Goal: Task Accomplishment & Management: Manage account settings

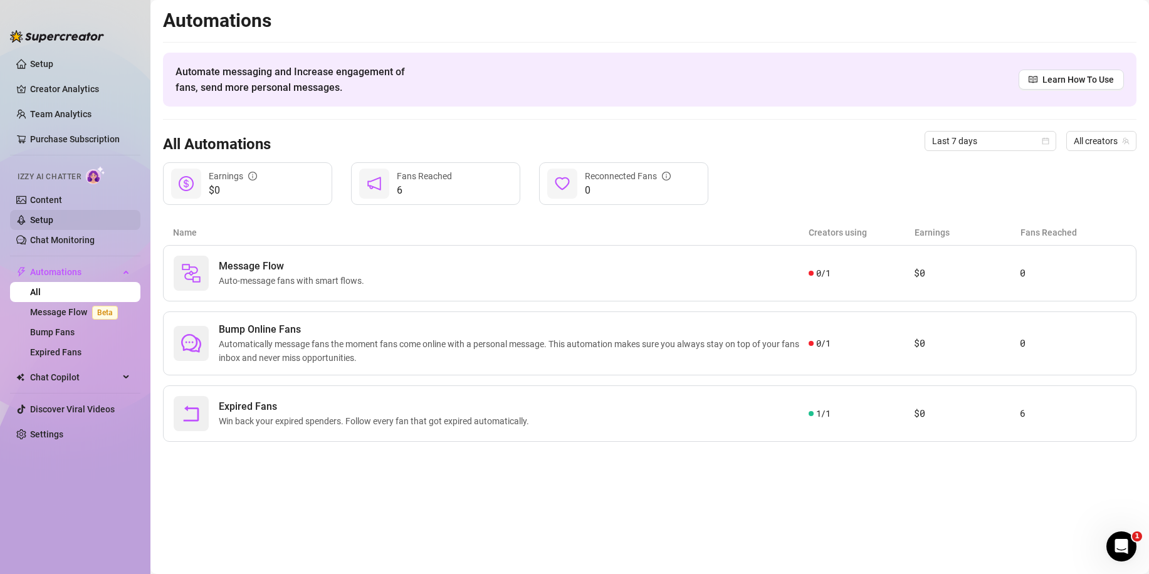
click at [53, 217] on link "Setup" at bounding box center [41, 220] width 23 height 10
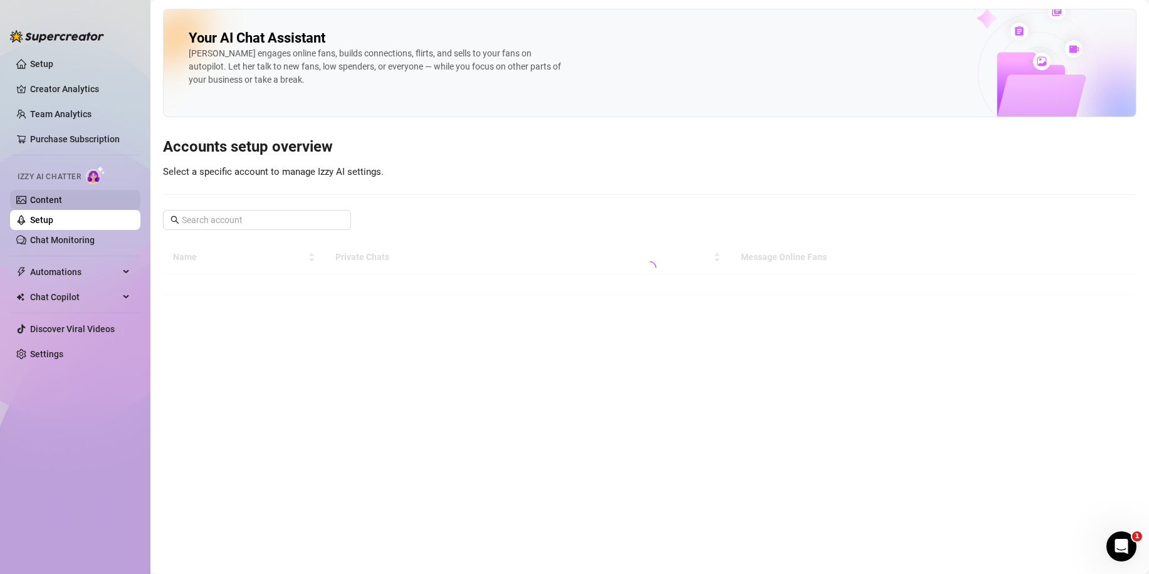
click at [62, 199] on link "Content" at bounding box center [46, 200] width 32 height 10
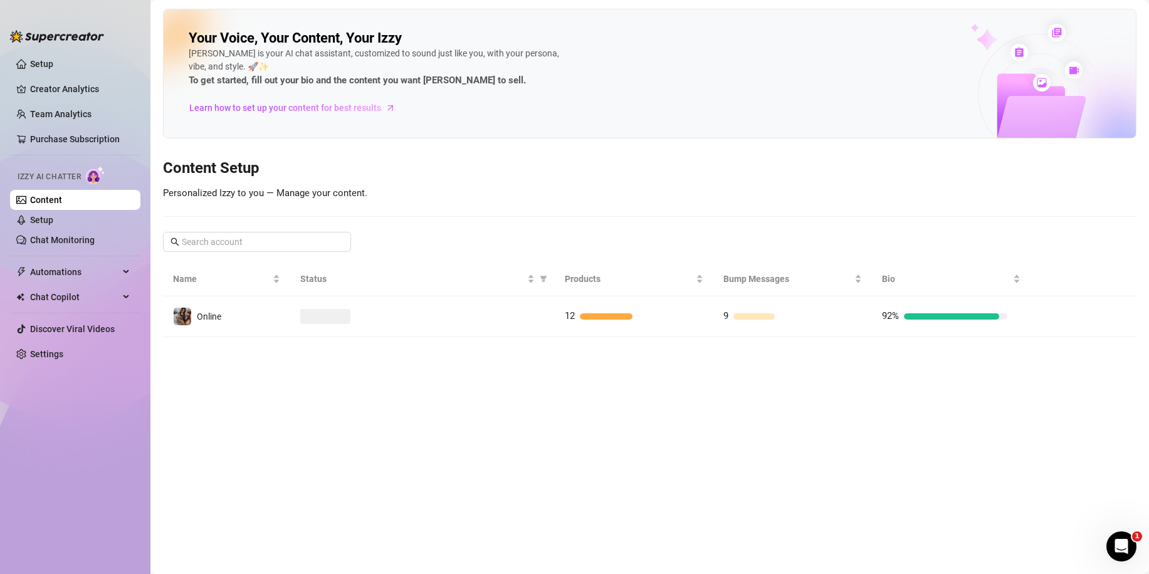
click at [382, 346] on main "Your Voice, Your Content, Your [PERSON_NAME] is your AI chat assistant, customi…" at bounding box center [649, 287] width 998 height 574
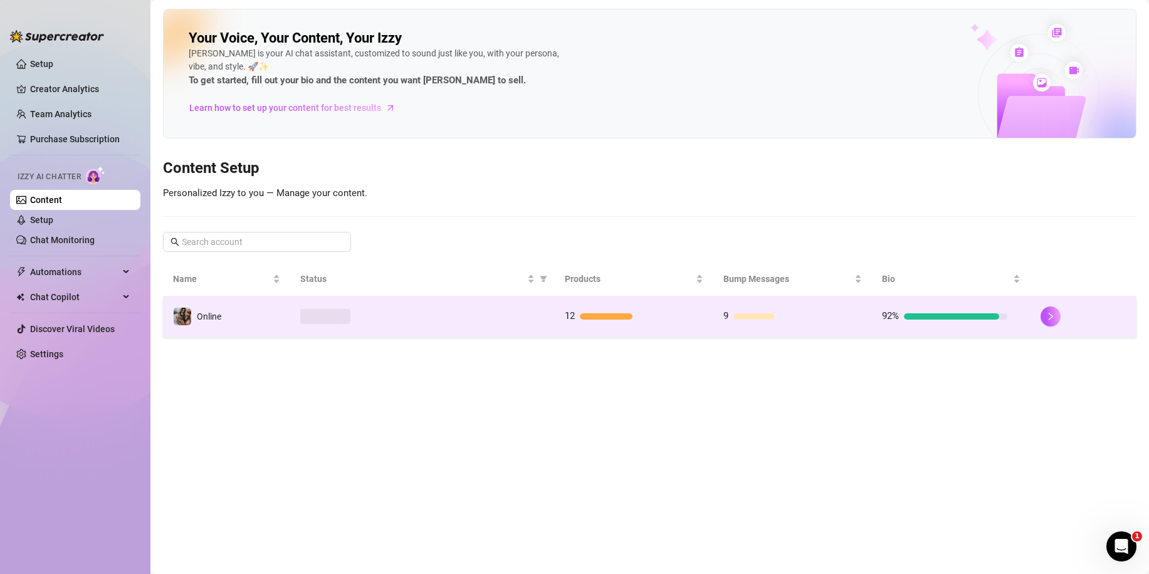
click at [395, 325] on td at bounding box center [422, 316] width 264 height 41
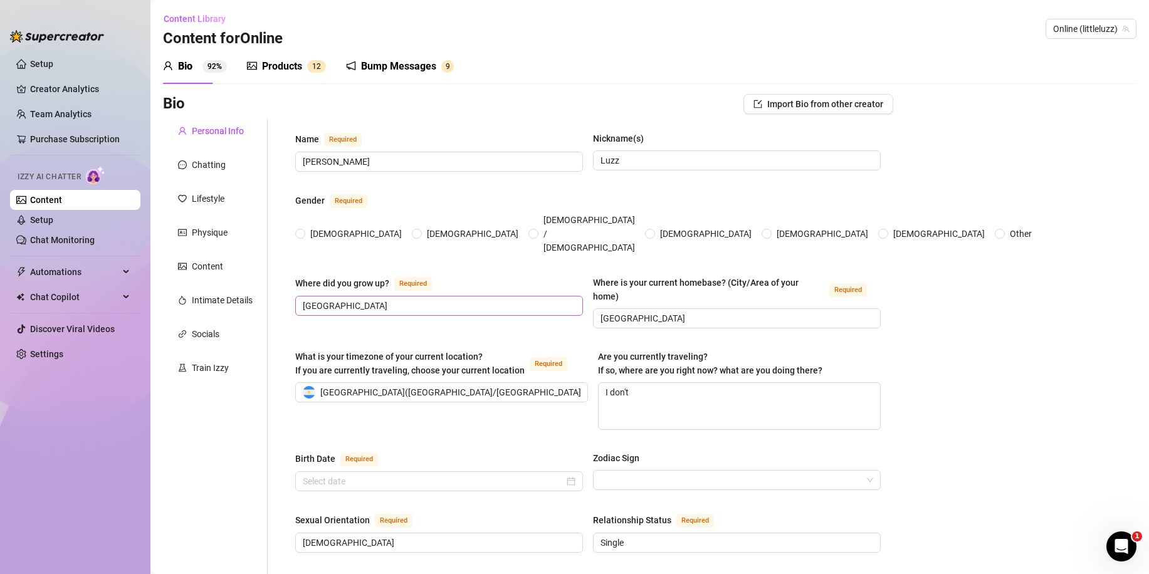
radio input "true"
type input "[DATE]"
click at [394, 59] on div "Bump Messages" at bounding box center [398, 66] width 75 height 15
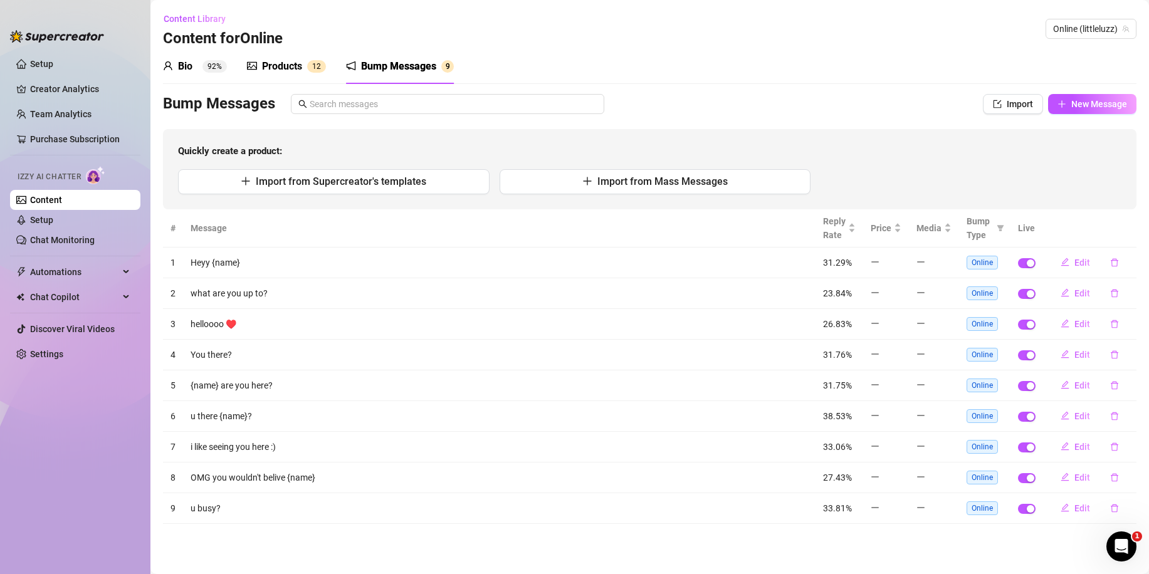
click at [307, 69] on span "1 2" at bounding box center [316, 66] width 19 height 13
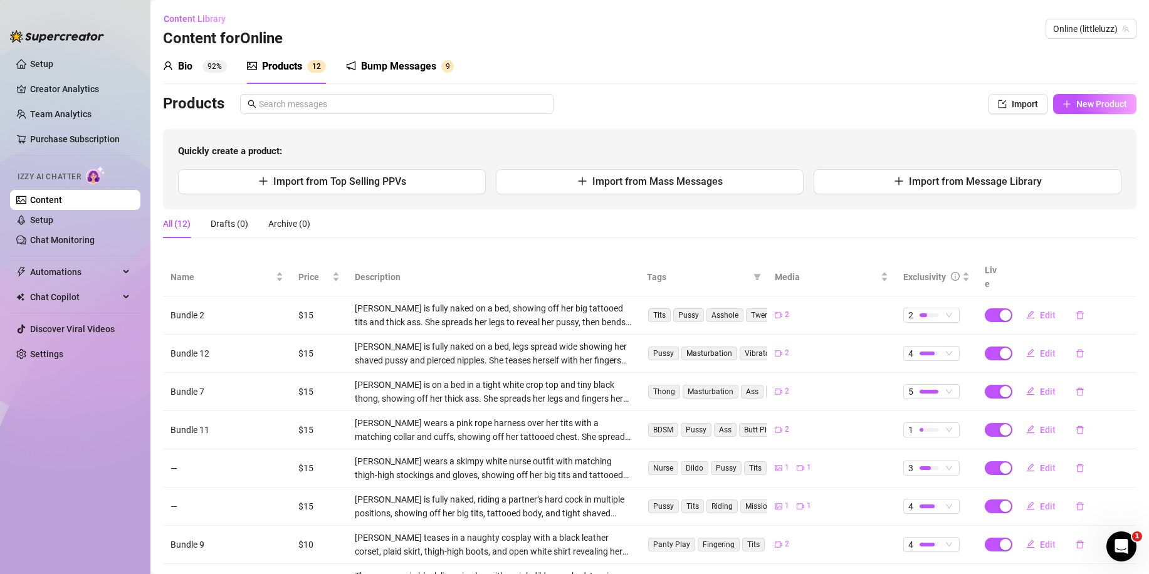
click at [201, 64] on div "Bio 92%" at bounding box center [195, 66] width 64 height 15
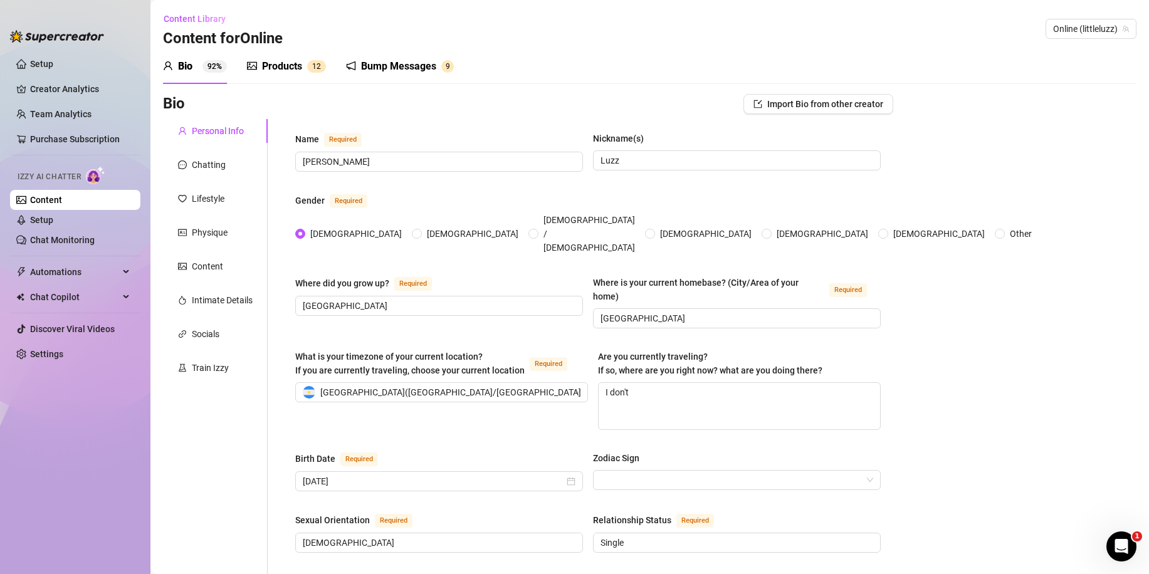
click at [292, 66] on div "Products" at bounding box center [282, 66] width 40 height 15
